Goal: Information Seeking & Learning: Find specific fact

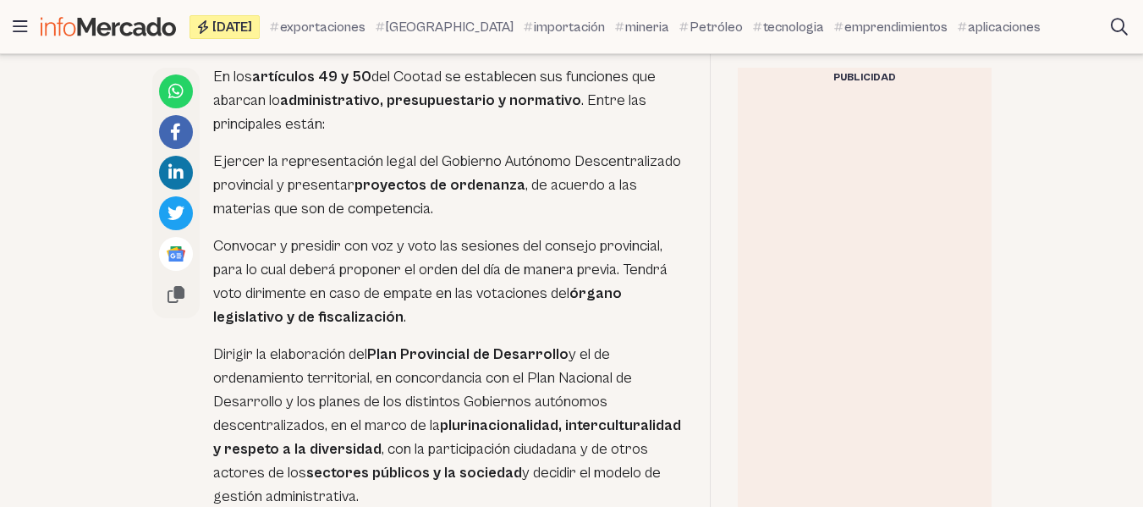
scroll to position [1354, 0]
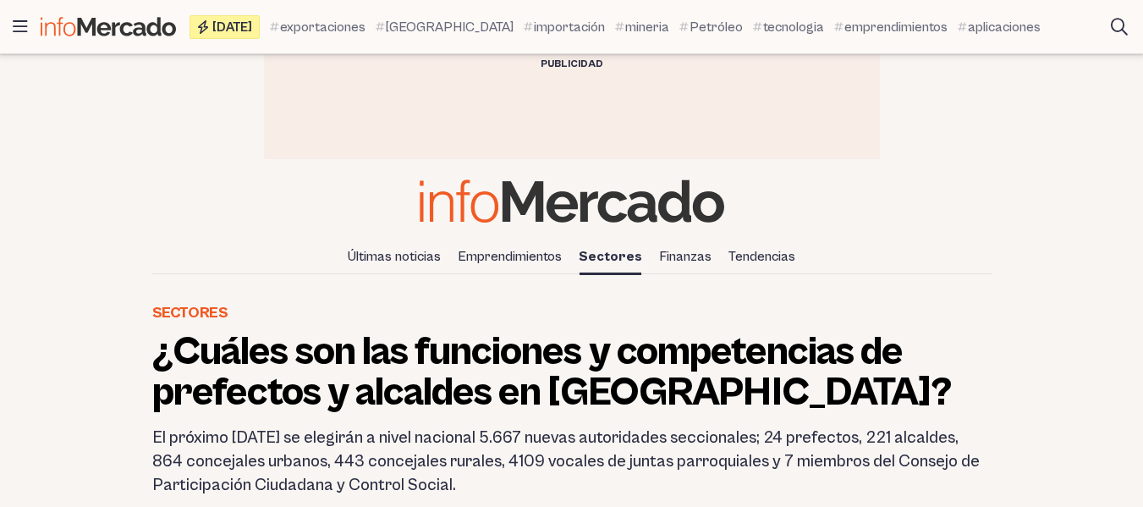
drag, startPoint x: 0, startPoint y: 0, endPoint x: 201, endPoint y: 164, distance: 259.8
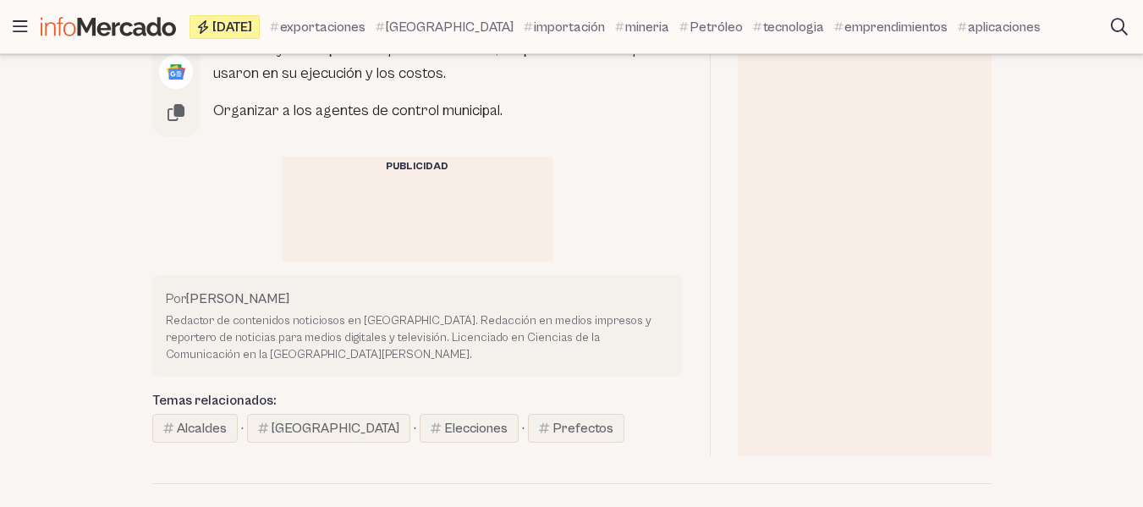
scroll to position [2862, 0]
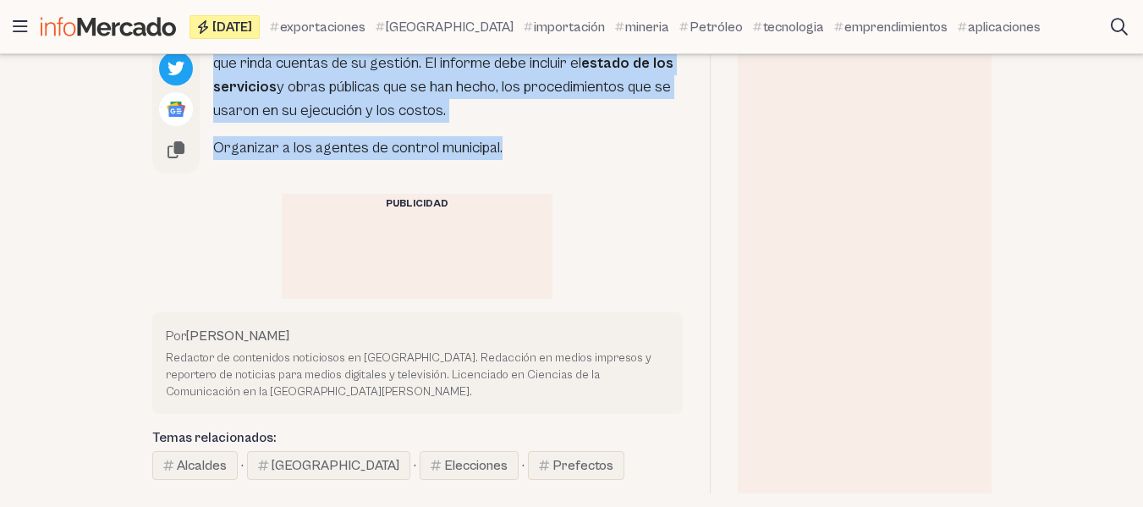
drag, startPoint x: 226, startPoint y: 228, endPoint x: 520, endPoint y: 151, distance: 303.6
copy div "24 prefectos En los artículos 49 y 50 del Cootad se establecen sus funciones qu…"
